Goal: Information Seeking & Learning: Learn about a topic

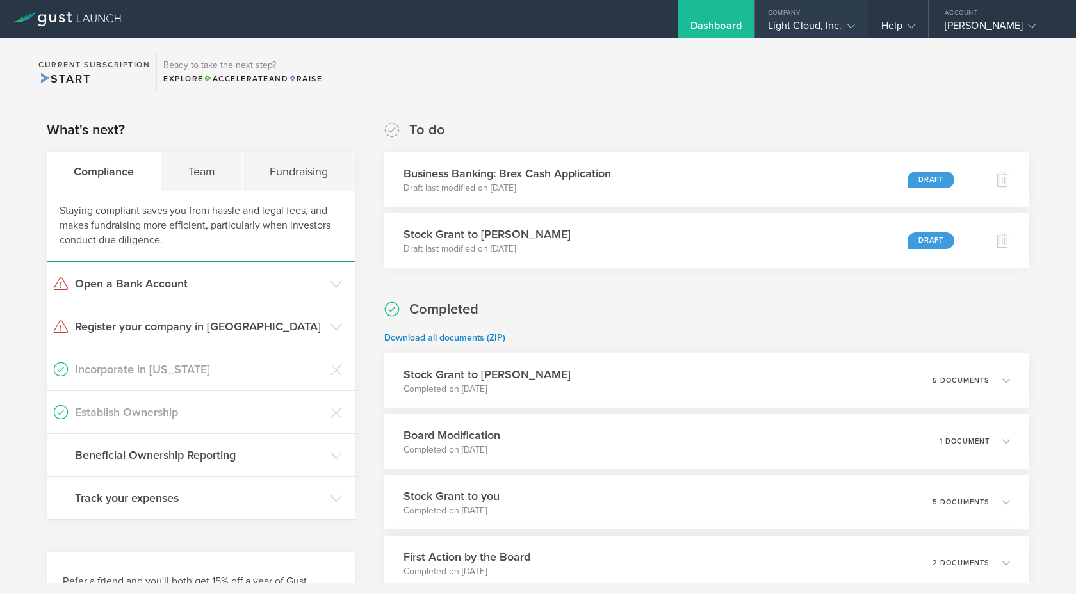
click at [768, 27] on div "Light Cloud, Inc." at bounding box center [811, 28] width 87 height 19
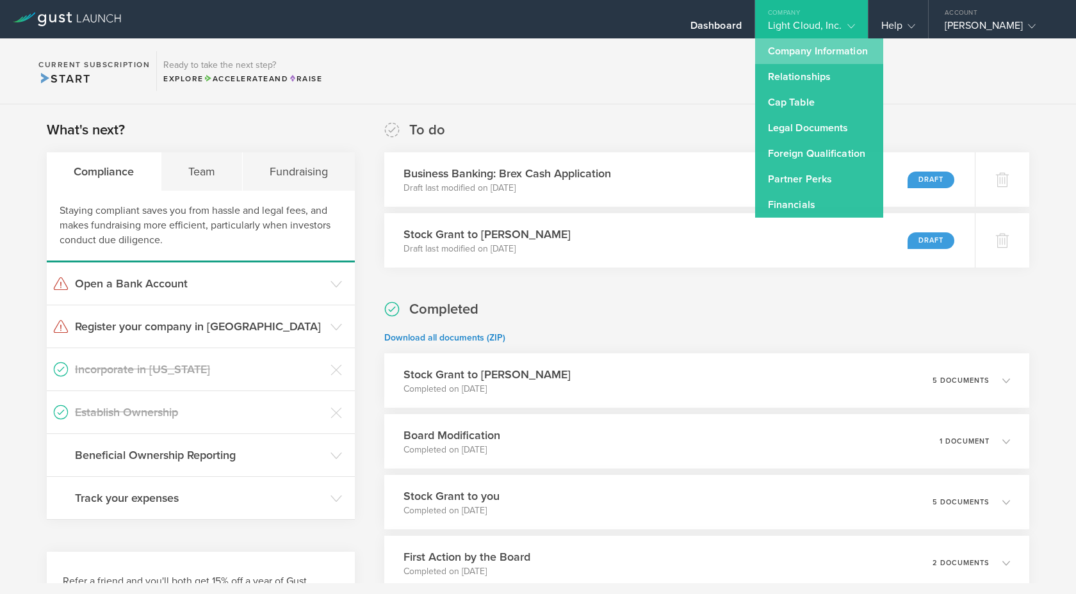
click at [771, 46] on link "Company Information" at bounding box center [819, 51] width 128 height 26
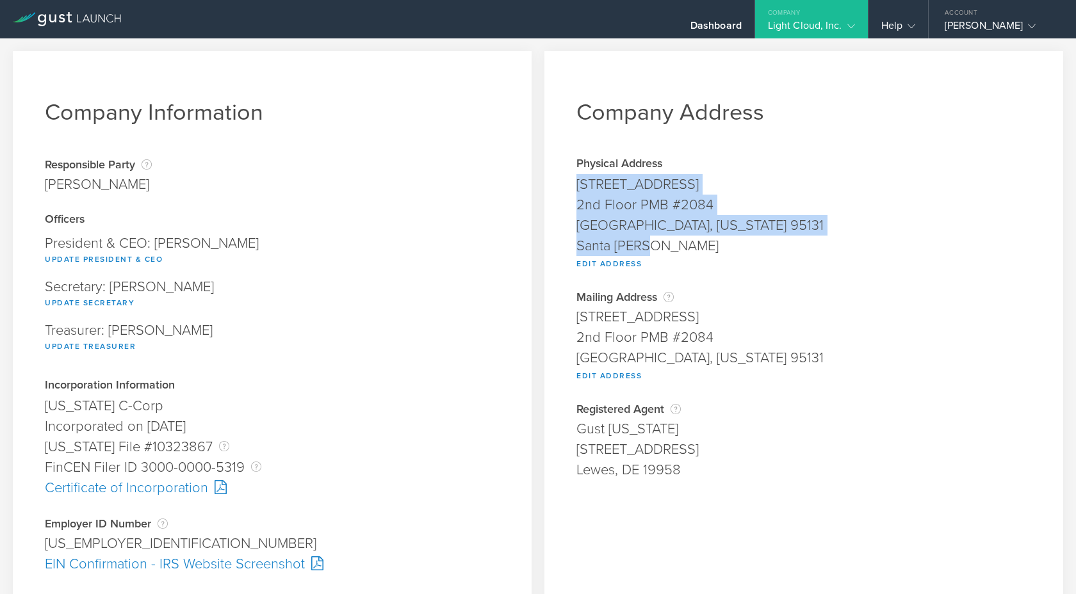
drag, startPoint x: 669, startPoint y: 249, endPoint x: 573, endPoint y: 186, distance: 114.4
click at [573, 186] on div "Company Address Physical Address [STREET_ADDRESS][US_STATE] Santa [PERSON_NAME]…" at bounding box center [803, 485] width 519 height 869
copy span "[STREET_ADDRESS][US_STATE] [GEOGRAPHIC_DATA][PERSON_NAME]"
click at [647, 211] on div "2nd Floor PMB #2084" at bounding box center [803, 205] width 455 height 20
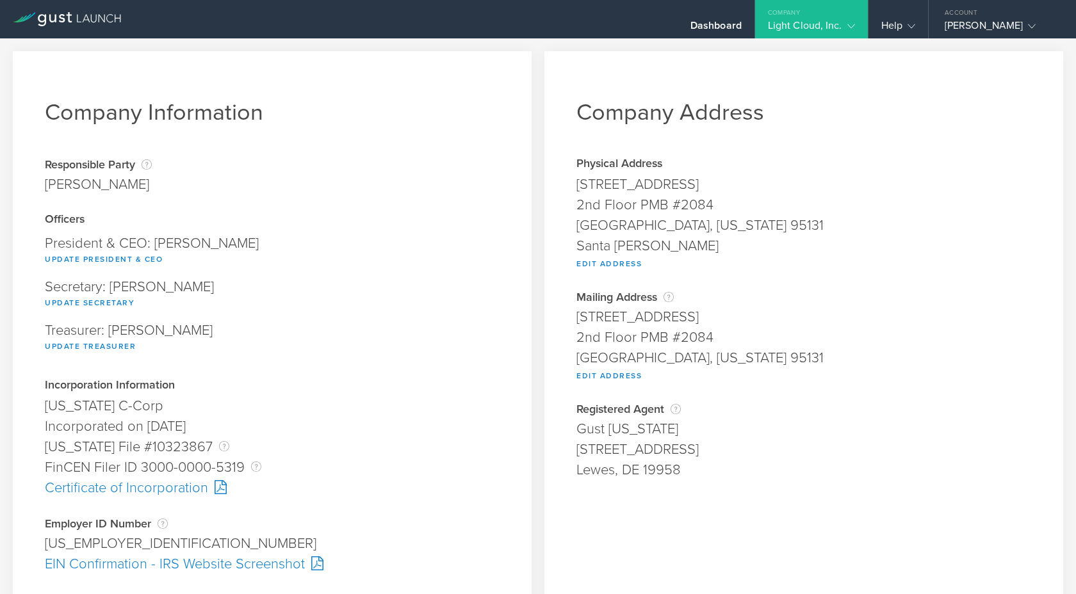
click at [647, 211] on div "2nd Floor PMB #2084" at bounding box center [803, 205] width 455 height 20
click at [591, 249] on div "Santa [PERSON_NAME]" at bounding box center [803, 246] width 455 height 20
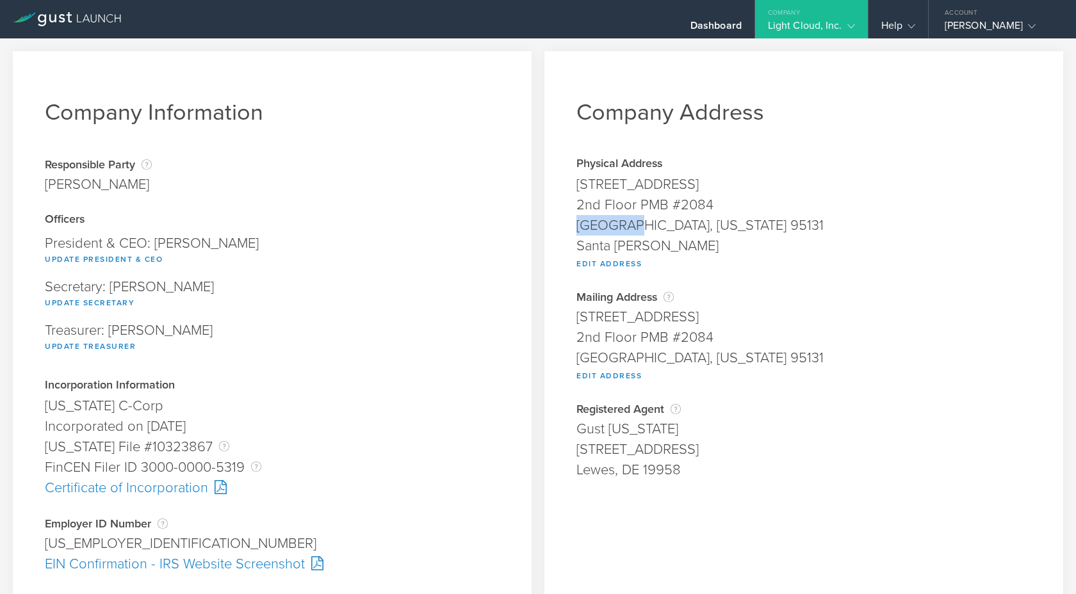
drag, startPoint x: 575, startPoint y: 227, endPoint x: 633, endPoint y: 226, distance: 58.3
click at [633, 226] on div "Company Address Physical Address [STREET_ADDRESS][US_STATE] Santa [PERSON_NAME]…" at bounding box center [803, 485] width 519 height 869
copy div "[GEOGRAPHIC_DATA][PERSON_NAME]"
click at [709, 227] on div "[GEOGRAPHIC_DATA], [US_STATE] 95131" at bounding box center [803, 225] width 455 height 20
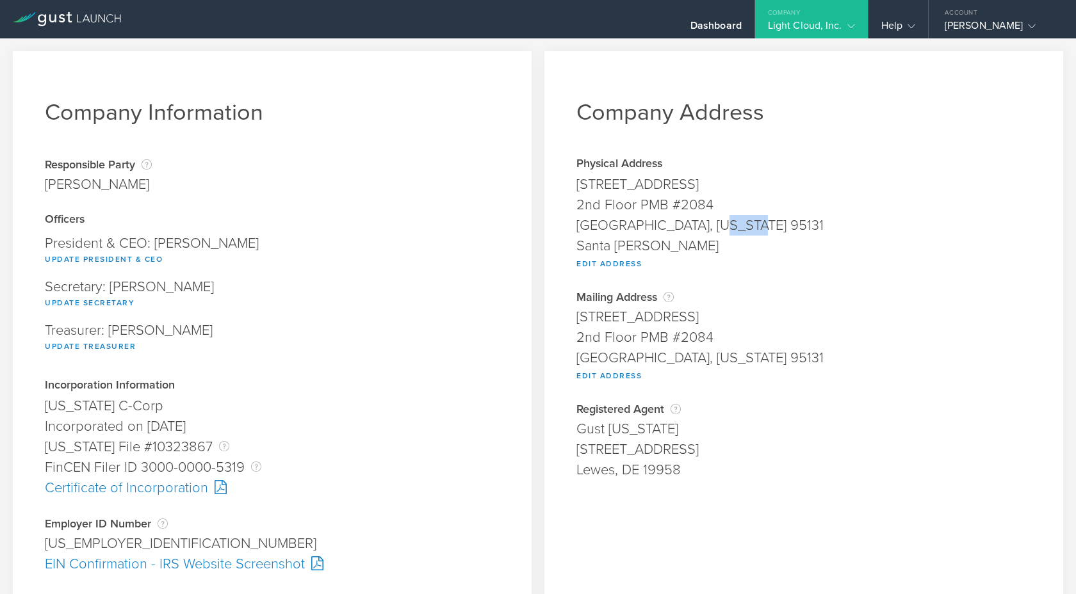
copy div "95131"
click at [334, 391] on div "Incorporation Information" at bounding box center [272, 386] width 455 height 13
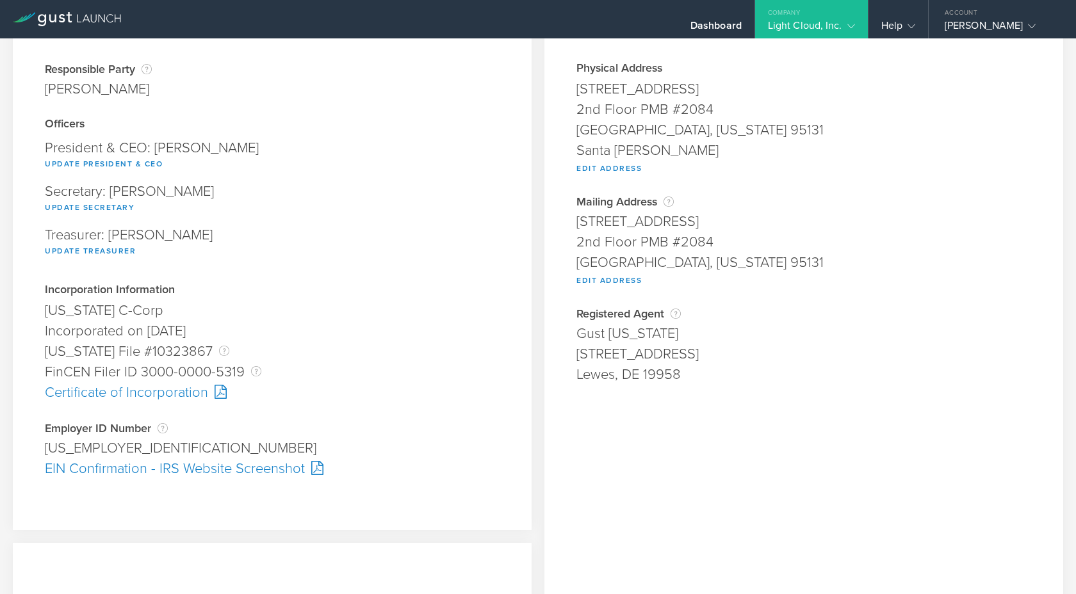
click at [132, 451] on div "[US_EMPLOYER_IDENTIFICATION_NUMBER]" at bounding box center [272, 448] width 455 height 20
click at [131, 450] on div "[US_EMPLOYER_IDENTIFICATION_NUMBER]" at bounding box center [272, 448] width 455 height 20
copy div "[US_EMPLOYER_IDENTIFICATION_NUMBER] Pending"
click at [337, 402] on div "Certificate of Incorporation" at bounding box center [272, 392] width 455 height 20
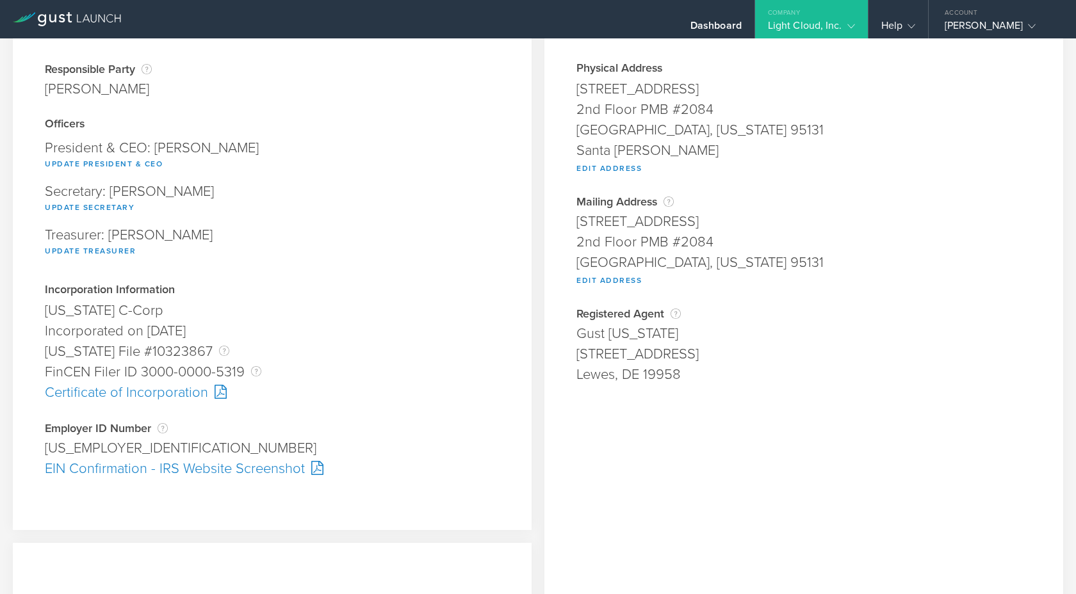
drag, startPoint x: 315, startPoint y: 379, endPoint x: 526, endPoint y: 405, distance: 213.0
click at [520, 399] on div "Company Information Responsible Party The name of the party responsible for fil…" at bounding box center [272, 243] width 519 height 575
click at [526, 405] on div "Company Information Responsible Party The name of the party responsible for fil…" at bounding box center [272, 243] width 519 height 575
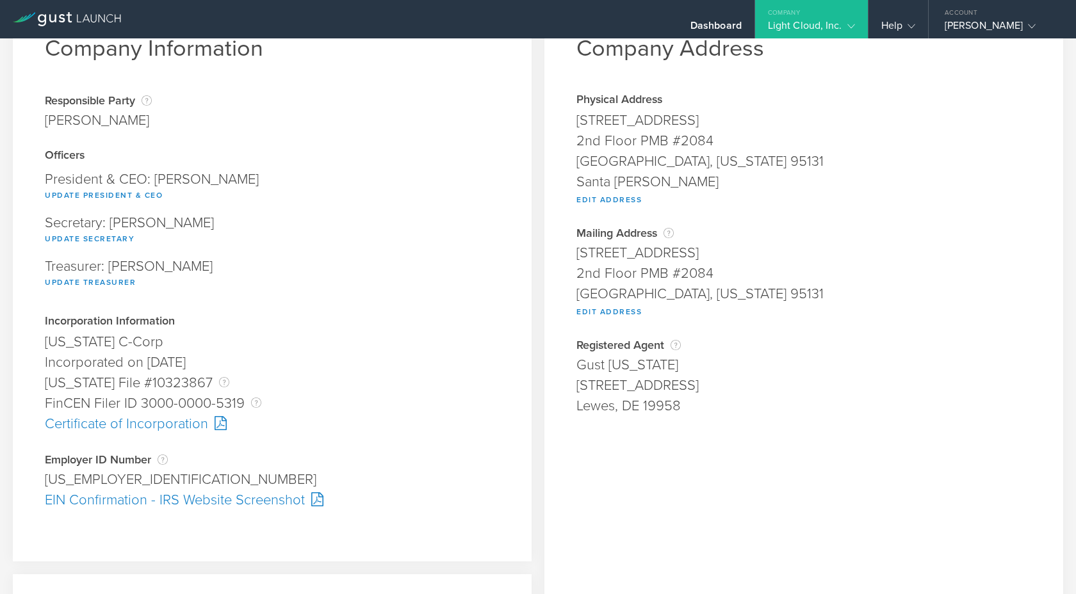
scroll to position [73, 0]
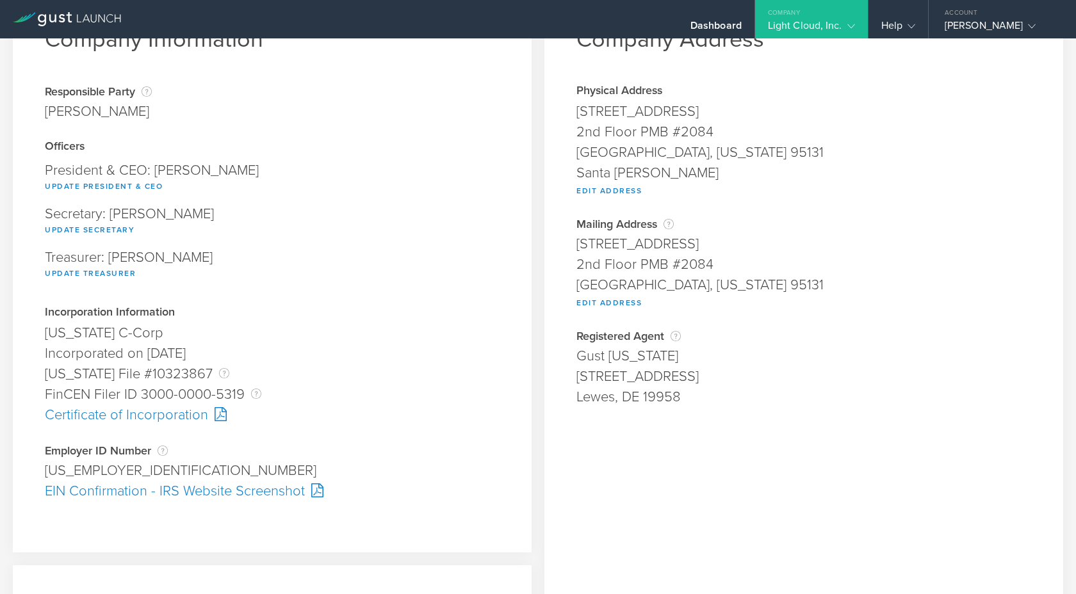
click at [90, 493] on div "EIN Confirmation - IRS Website Screenshot" at bounding box center [272, 491] width 455 height 20
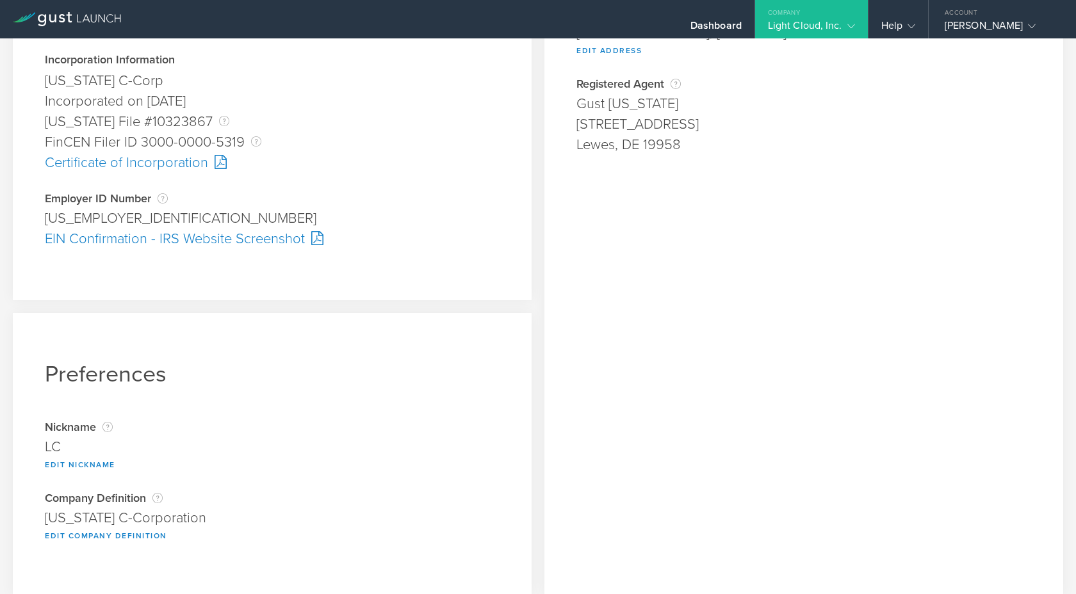
scroll to position [0, 0]
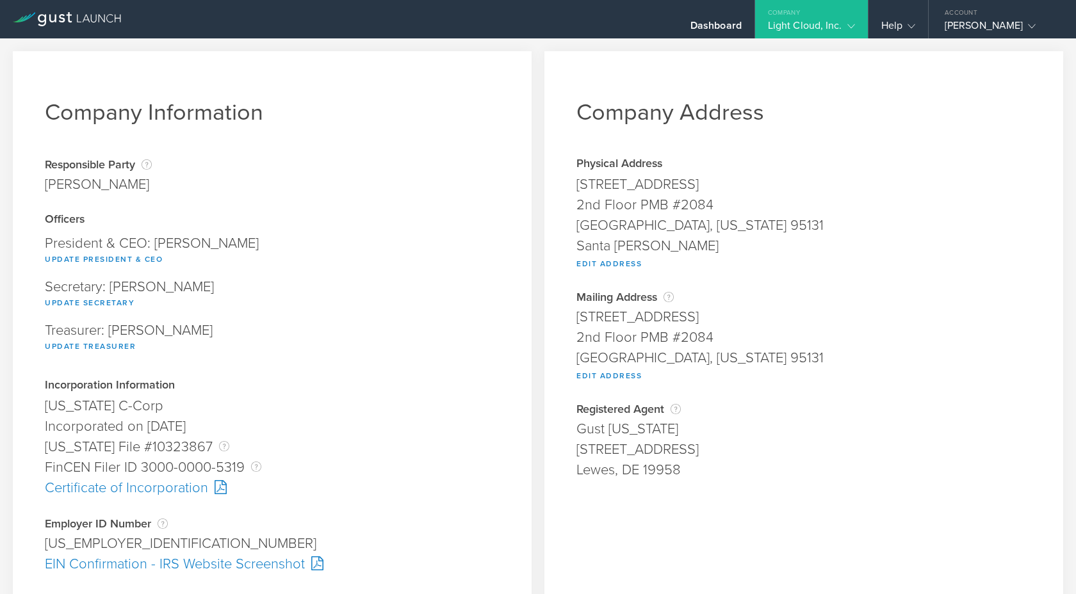
click at [794, 28] on div "Light Cloud, Inc." at bounding box center [811, 28] width 87 height 19
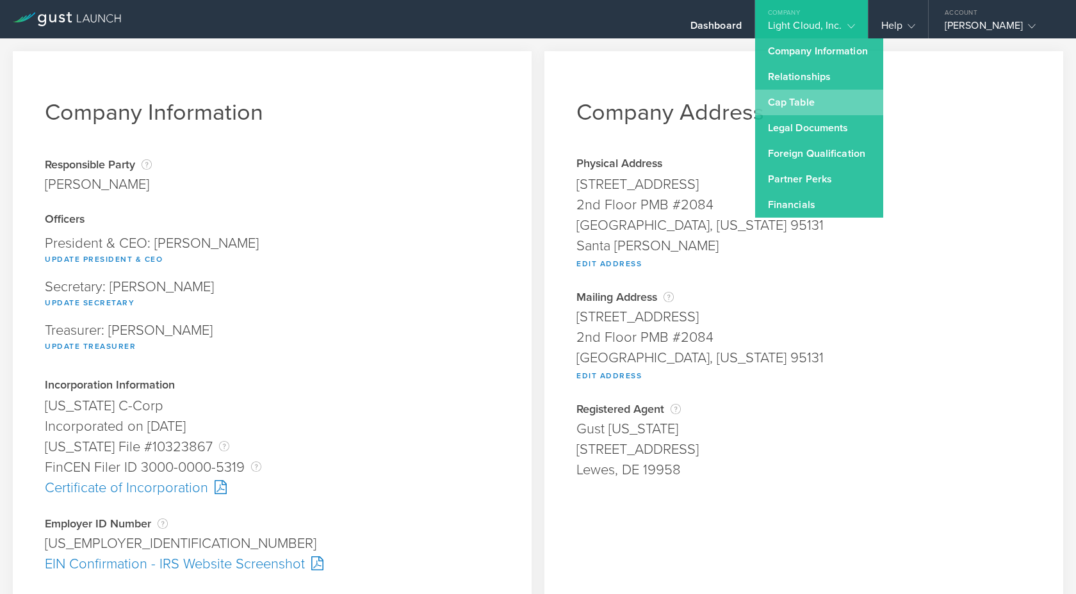
click at [810, 94] on link "Cap Table" at bounding box center [819, 103] width 128 height 26
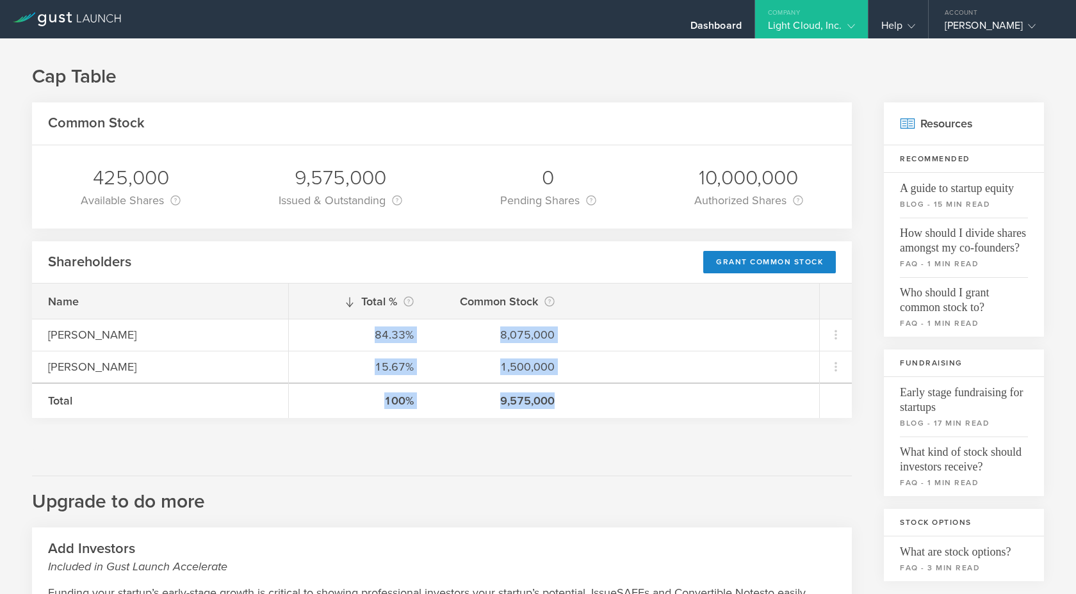
drag, startPoint x: 584, startPoint y: 307, endPoint x: 588, endPoint y: 396, distance: 89.1
click at [588, 396] on div "Total % This is the percentage of each shareholder’s ownership, relative to the…" at bounding box center [554, 351] width 530 height 135
click at [588, 396] on div "100% 9,575,000" at bounding box center [554, 400] width 530 height 35
drag, startPoint x: 585, startPoint y: 431, endPoint x: 569, endPoint y: 260, distance: 171.7
click at [569, 260] on div "Common Stock 425,000 Available Shares This is the number of shares that the com…" at bounding box center [442, 492] width 820 height 781
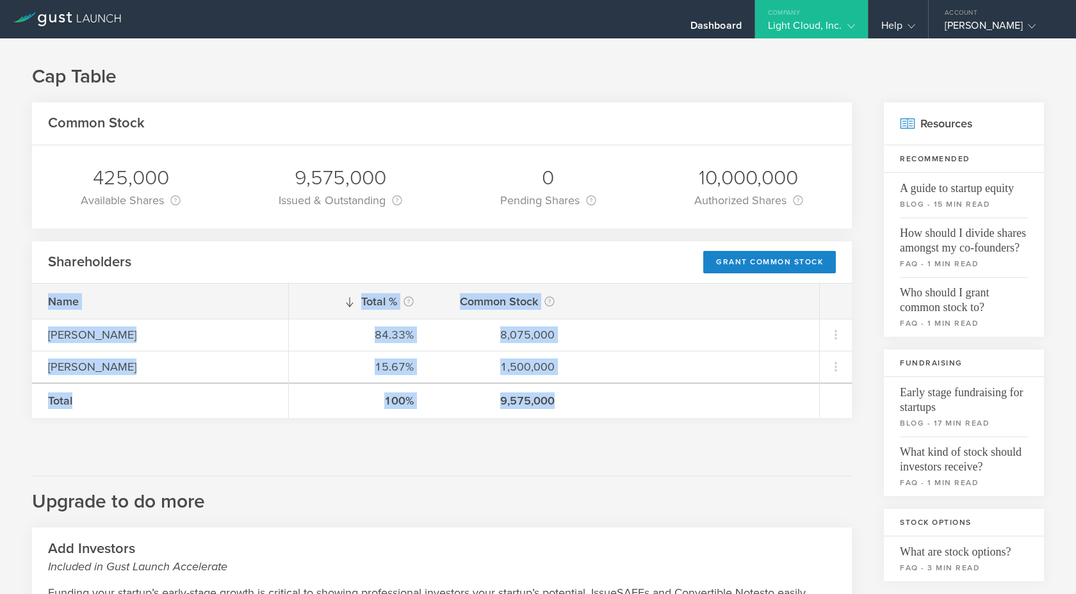
click at [600, 110] on div "Common Stock" at bounding box center [442, 123] width 820 height 43
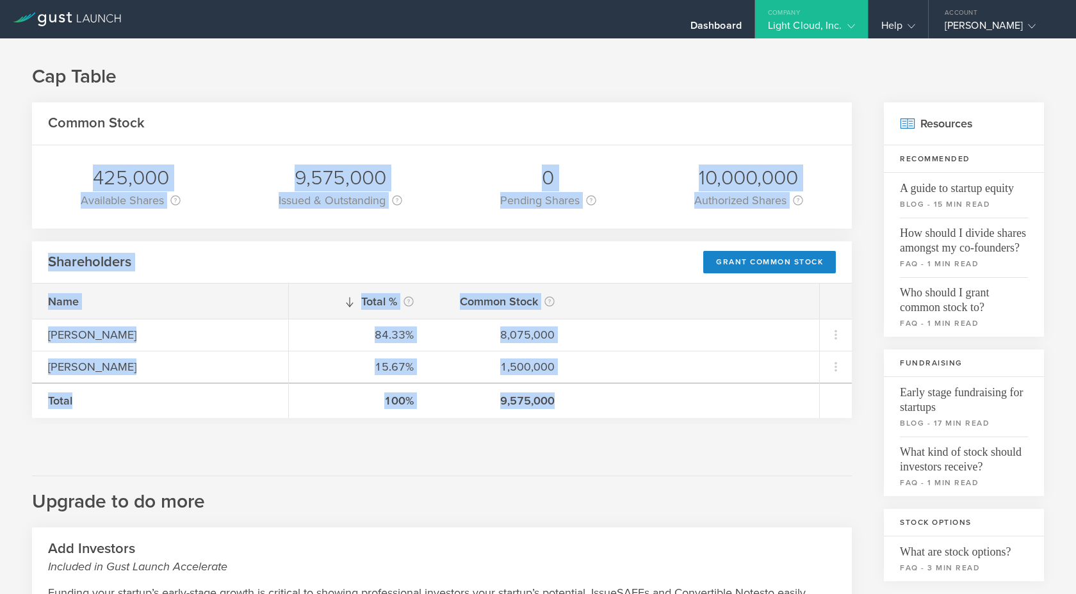
drag, startPoint x: 607, startPoint y: 450, endPoint x: 564, endPoint y: 124, distance: 328.8
click at [564, 123] on div "Common Stock 425,000 Available Shares This is the number of shares that the com…" at bounding box center [442, 492] width 820 height 781
drag, startPoint x: 539, startPoint y: 84, endPoint x: 660, endPoint y: 414, distance: 352.0
click at [660, 415] on div "Cap Table Common Stock 425,000 Available Shares This is the number of shares th…" at bounding box center [538, 476] width 1076 height 877
copy div "Loremi Dolor 695,442 Sitametco Adipis Elit se doe tempor in utlabo etdo mag ali…"
